Goal: Information Seeking & Learning: Learn about a topic

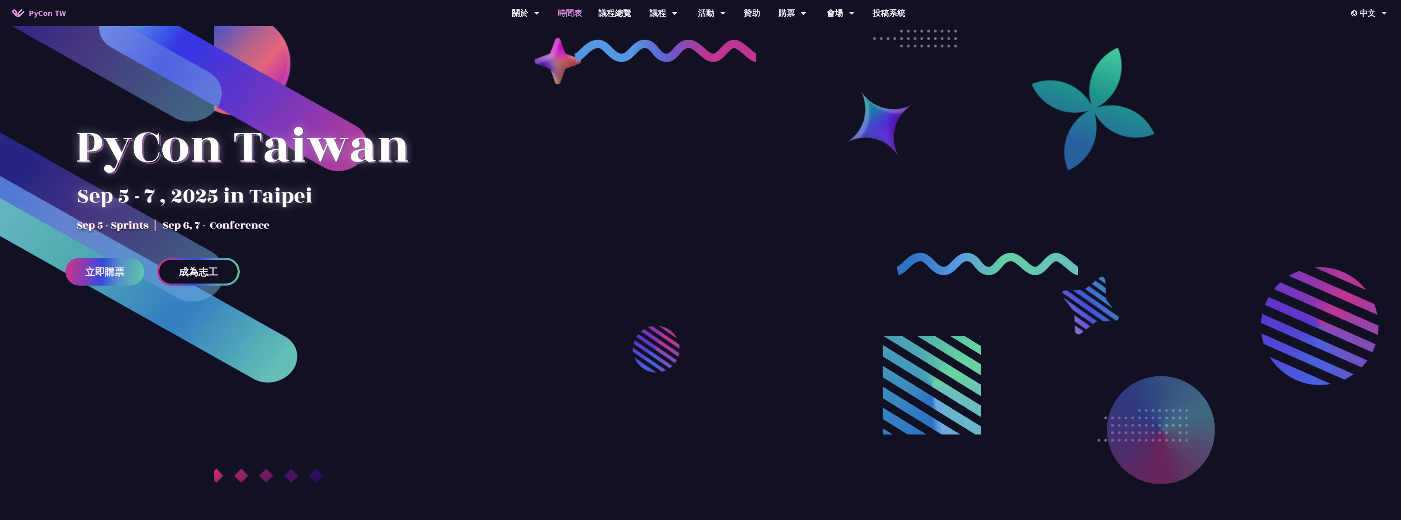
click at [575, 18] on link "時間表" at bounding box center [570, 13] width 41 height 26
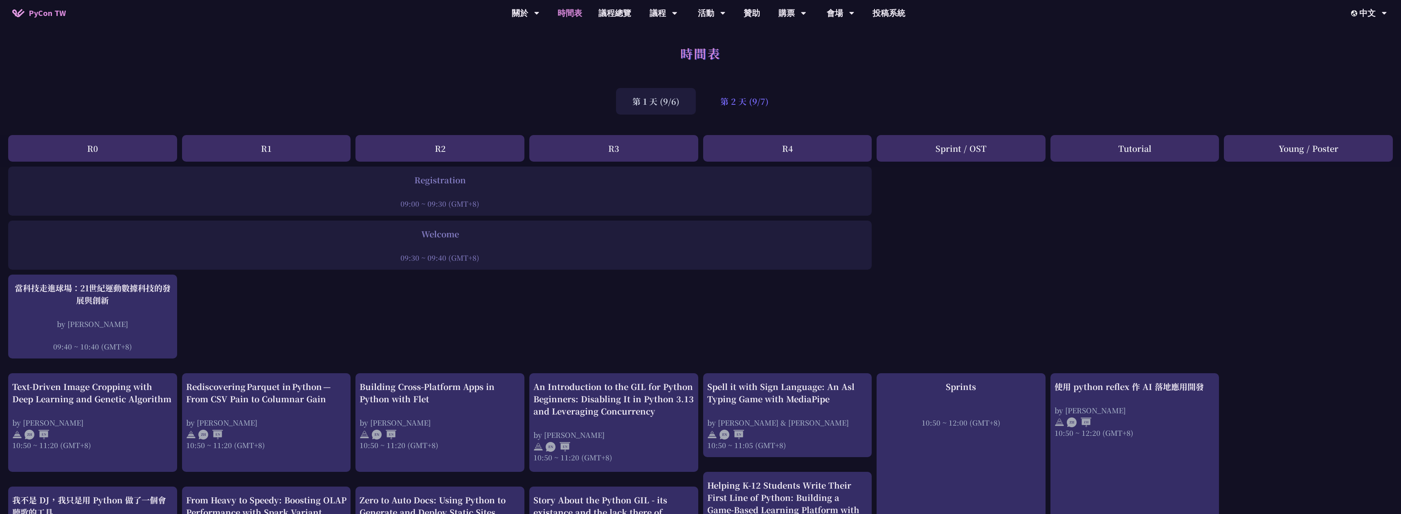
click at [755, 102] on div "第 2 天 (9/7)" at bounding box center [744, 101] width 81 height 27
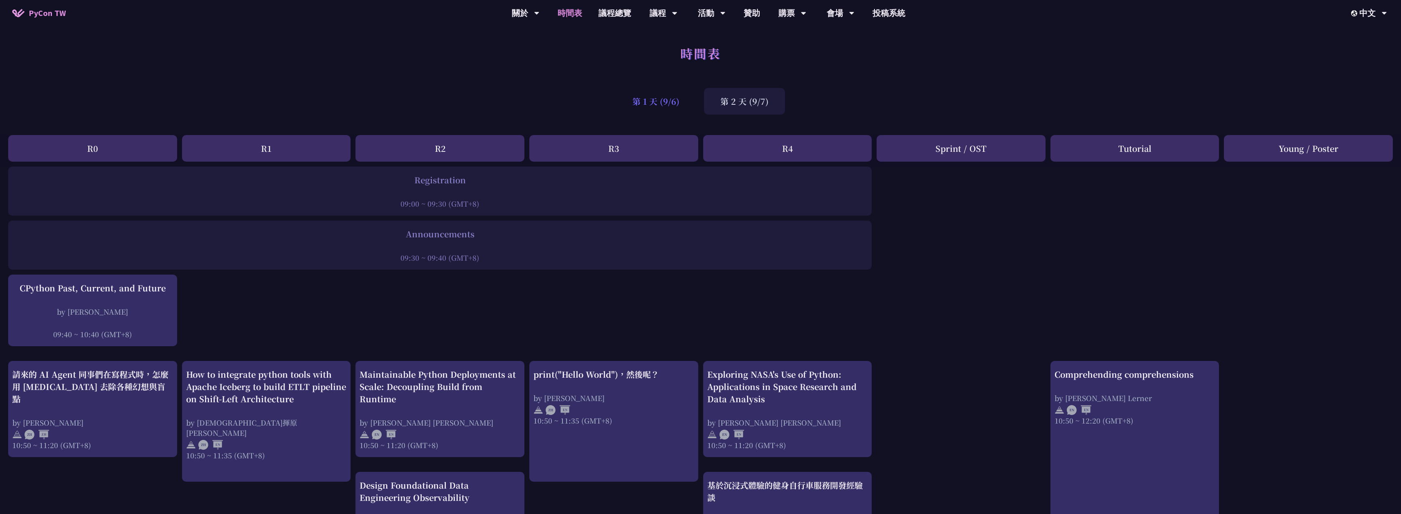
click at [640, 101] on div "第 1 天 (9/6)" at bounding box center [656, 101] width 80 height 27
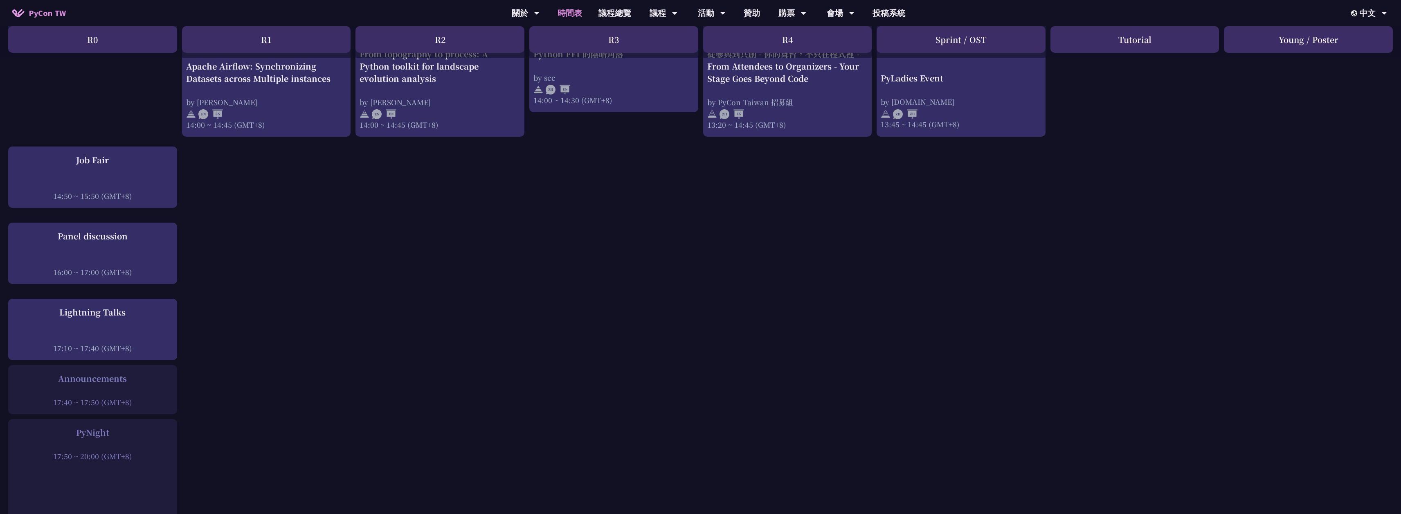
scroll to position [873, 0]
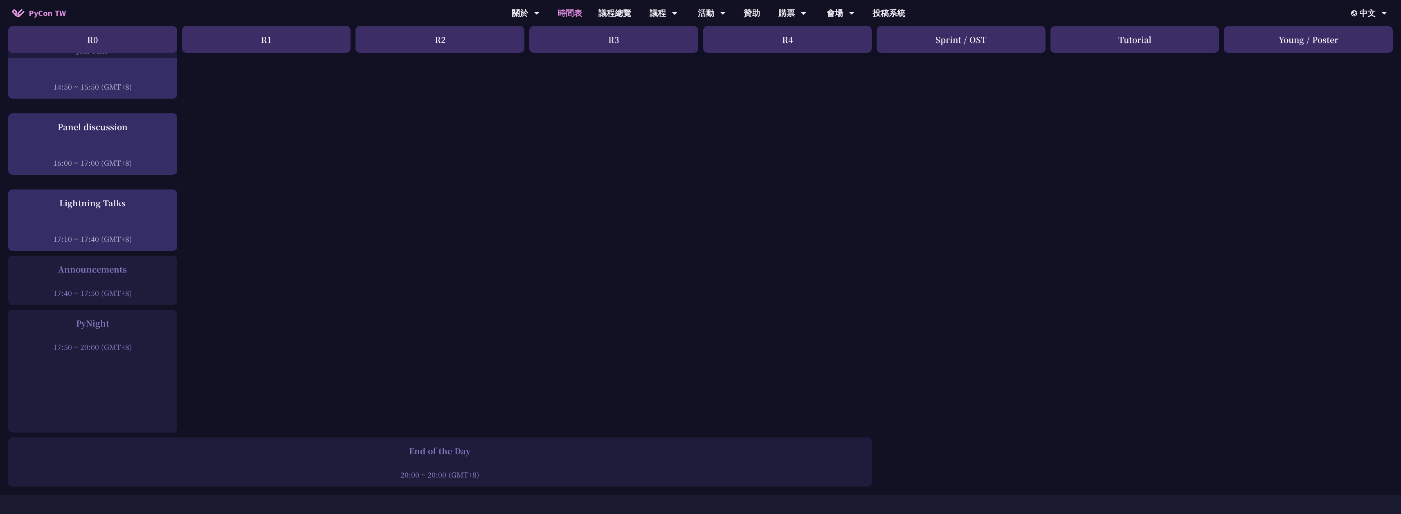
click at [76, 317] on div "PyNight" at bounding box center [92, 323] width 161 height 12
drag, startPoint x: 76, startPoint y: 313, endPoint x: 94, endPoint y: 310, distance: 17.8
click at [90, 317] on div "PyNight" at bounding box center [92, 323] width 161 height 12
copy div "PyNight"
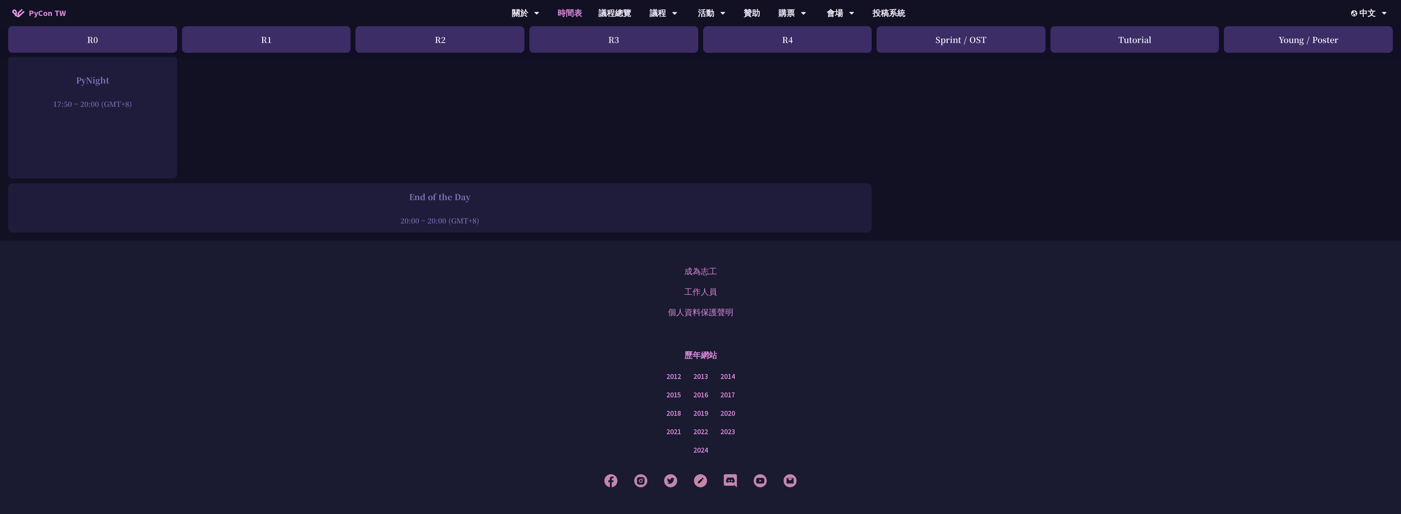
scroll to position [1145, 0]
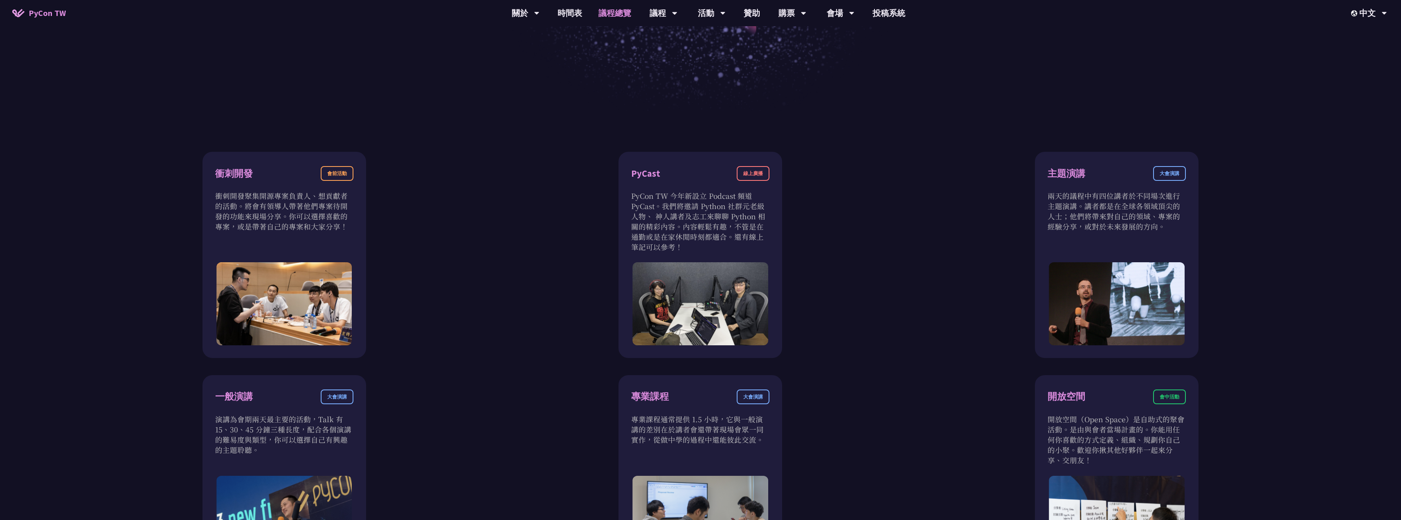
scroll to position [678, 0]
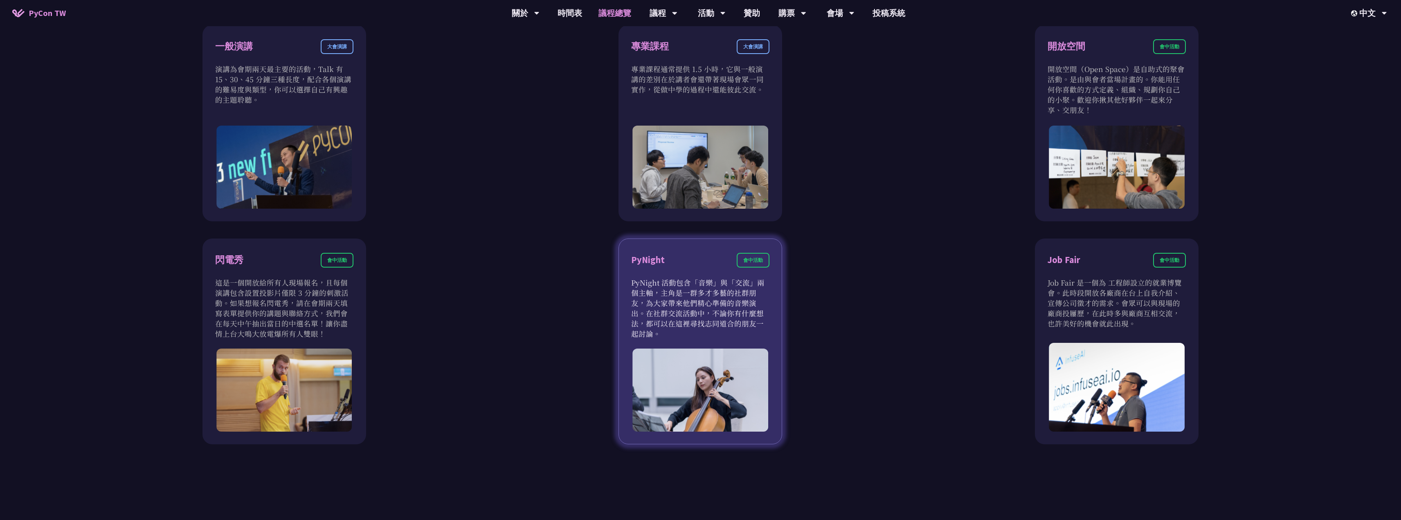
click at [718, 305] on p "PyNight 活動包含「音樂」與「交流」兩個主軸，主角是一群多才多藝的社群朋友，為大家帶來他們精心準備的音樂演出。在社群交流活動中，不論你有什麼想法，都可以…" at bounding box center [700, 307] width 138 height 61
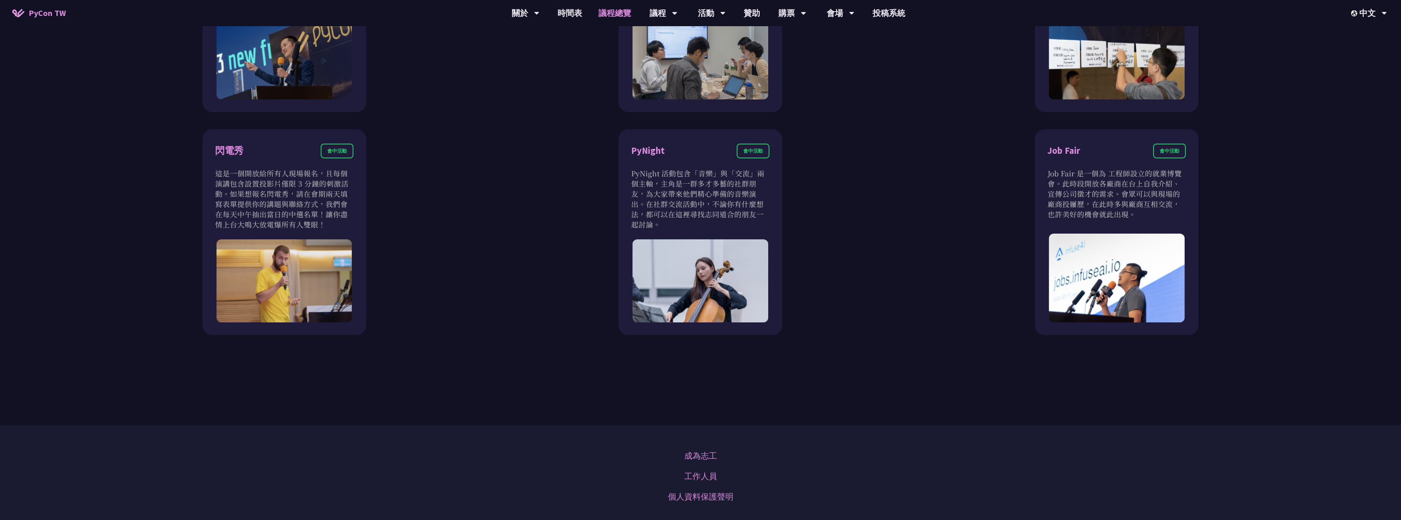
scroll to position [241, 0]
